Goal: Check status

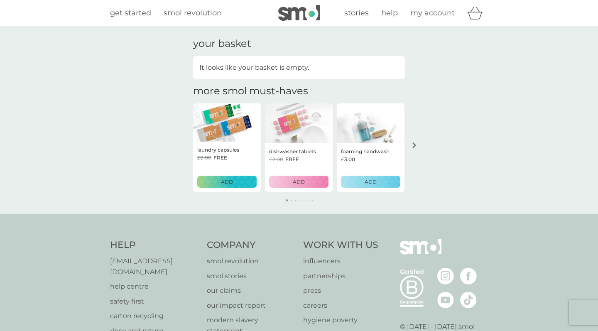
click at [445, 13] on span "my account" at bounding box center [432, 12] width 44 height 9
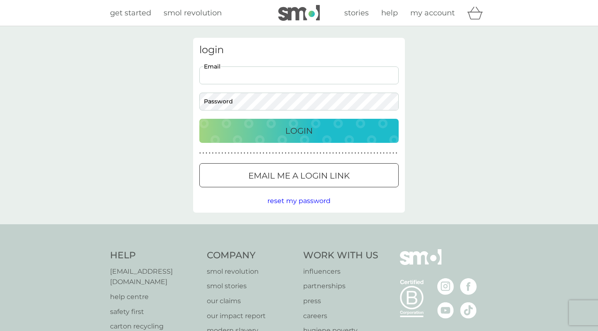
type input "[EMAIL_ADDRESS][DOMAIN_NAME]"
click at [299, 130] on button "Login" at bounding box center [298, 131] width 199 height 24
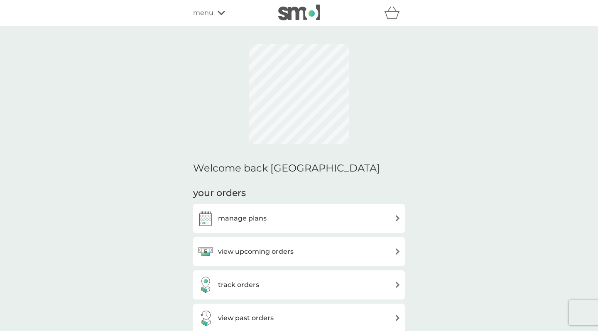
click at [323, 270] on div "track orders" at bounding box center [299, 284] width 212 height 29
click at [396, 281] on img at bounding box center [397, 284] width 6 height 6
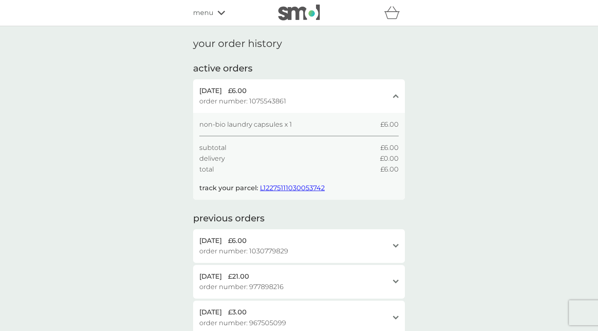
click at [285, 186] on span "L12275111030053742" at bounding box center [292, 188] width 65 height 8
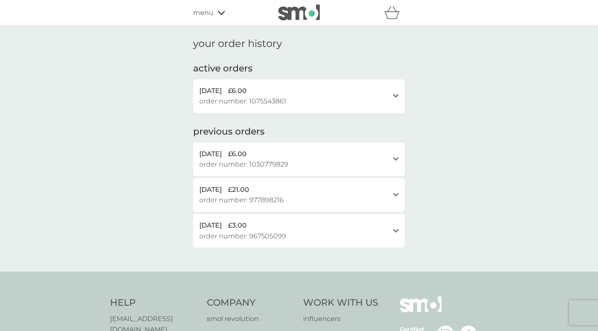
click at [254, 96] on span "order number: 1075543861" at bounding box center [242, 101] width 87 height 11
